Goal: Task Accomplishment & Management: Manage account settings

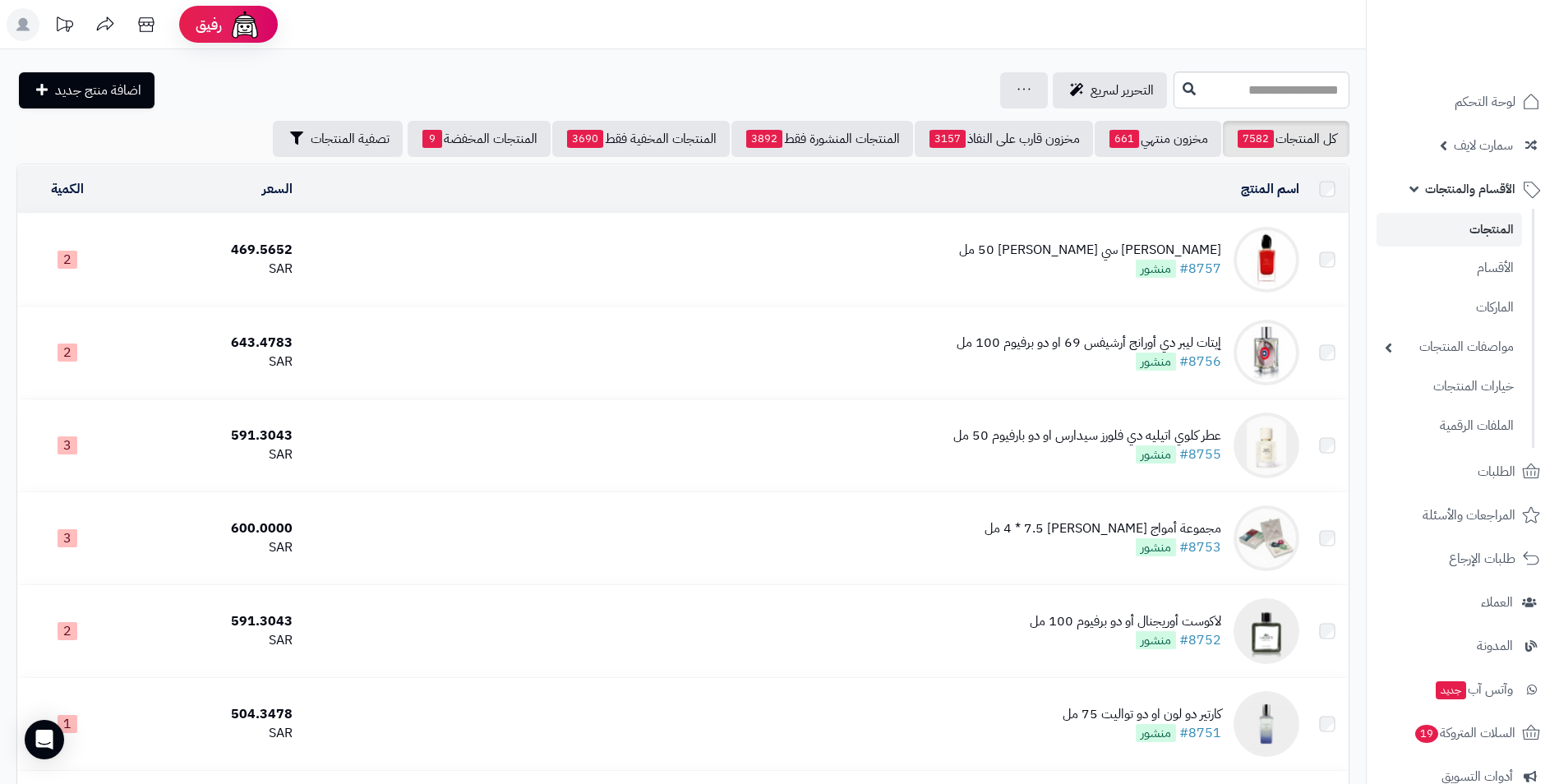
scroll to position [4930, 0]
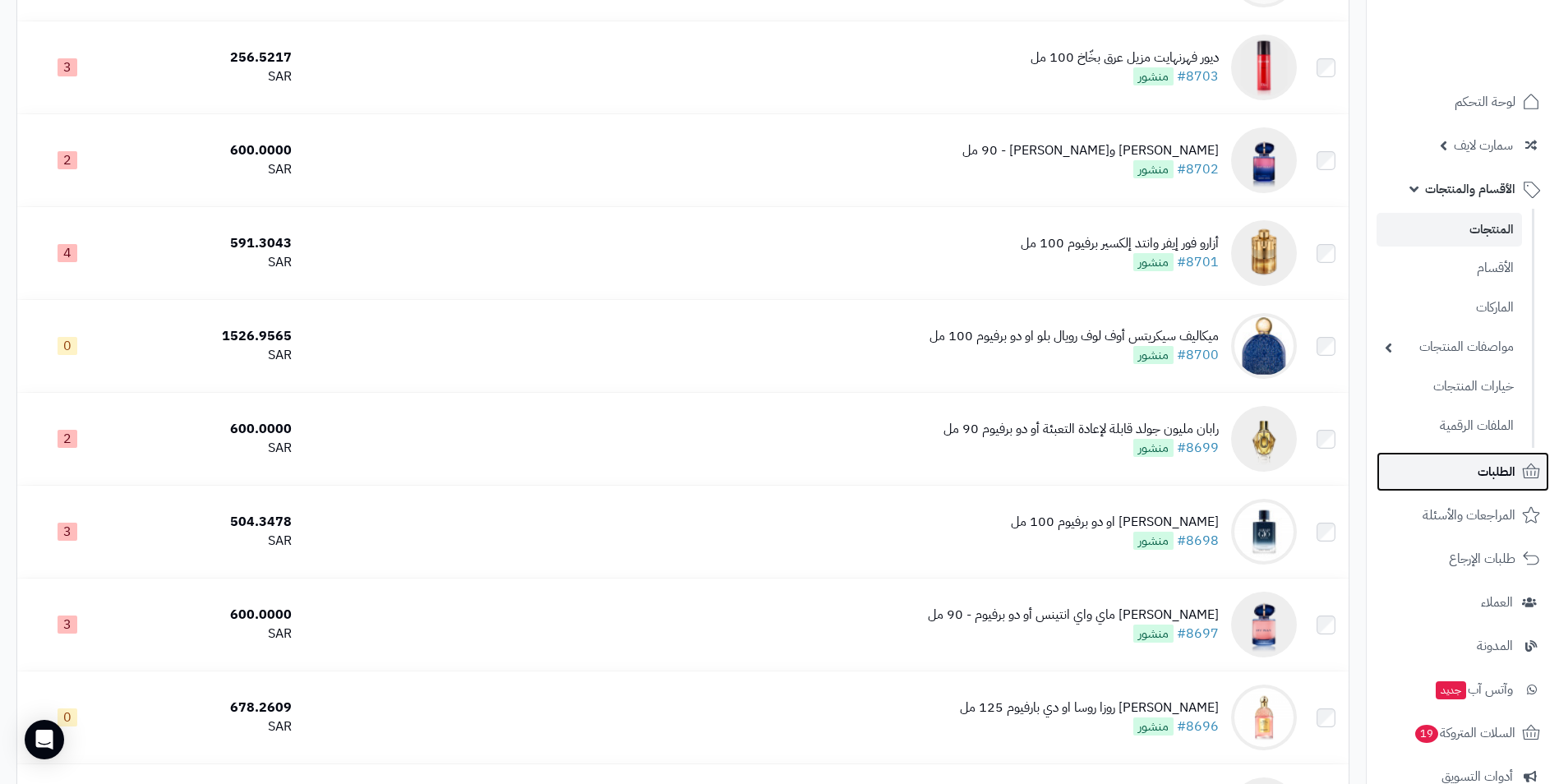
click at [1488, 469] on span "الطلبات" at bounding box center [1496, 471] width 38 height 23
